Goal: Task Accomplishment & Management: Use online tool/utility

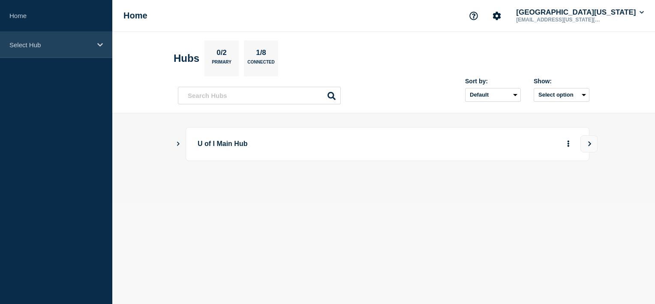
click at [100, 45] on icon at bounding box center [100, 44] width 6 height 3
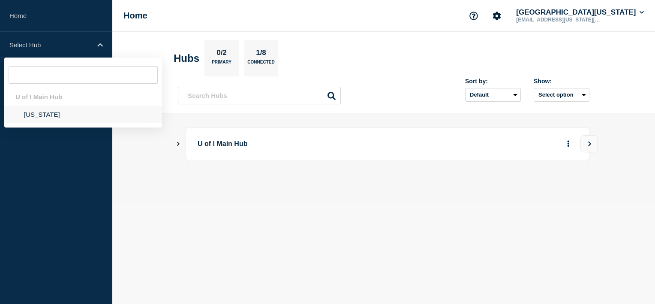
click at [48, 115] on li "[US_STATE]" at bounding box center [83, 115] width 158 height 18
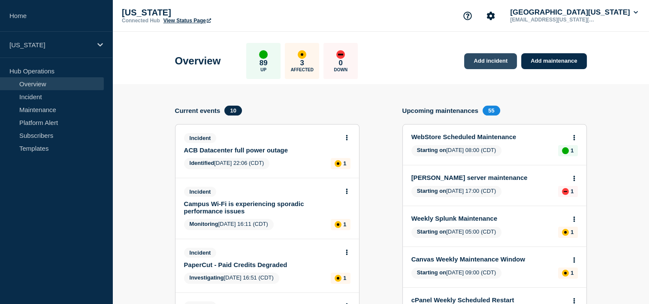
click at [474, 64] on link "Add incident" at bounding box center [490, 61] width 53 height 16
